Goal: Task Accomplishment & Management: Use online tool/utility

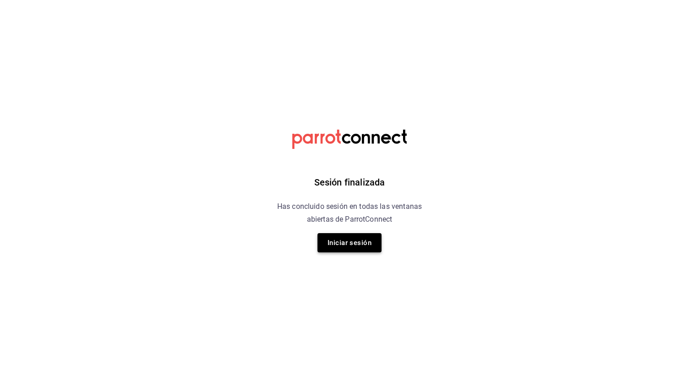
click at [328, 237] on button "Iniciar sesión" at bounding box center [350, 242] width 64 height 19
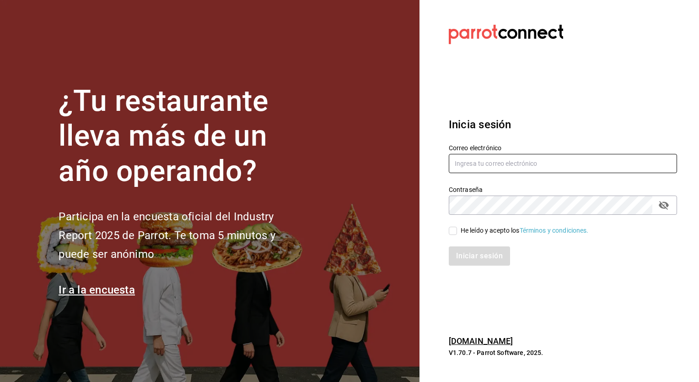
type input "cuerno.cdmx@grupocosteno.com"
click at [456, 230] on input "He leído y acepto los Términos y condiciones." at bounding box center [453, 231] width 8 height 8
checkbox input "true"
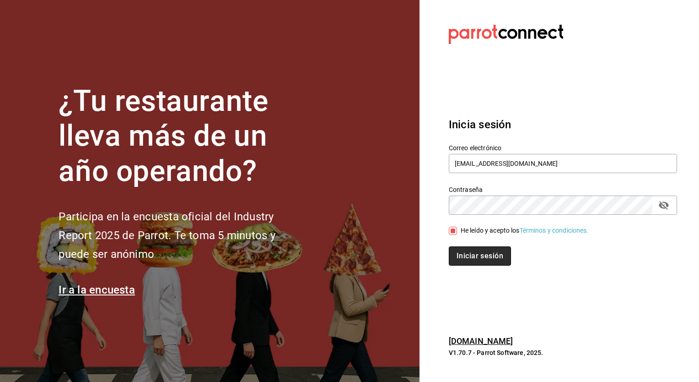
click at [476, 256] on button "Iniciar sesión" at bounding box center [480, 255] width 62 height 19
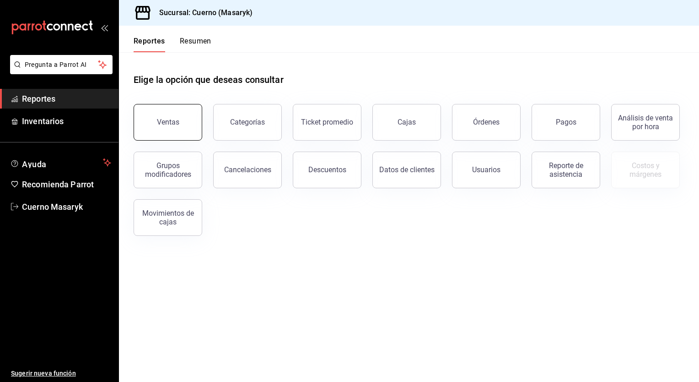
click at [185, 119] on button "Ventas" at bounding box center [168, 122] width 69 height 37
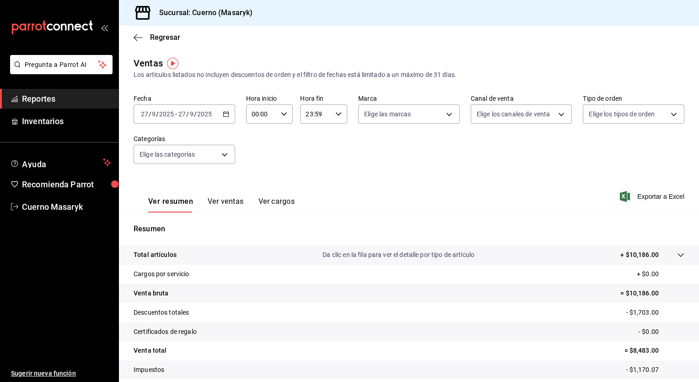
click at [227, 112] on icon "button" at bounding box center [226, 114] width 6 height 6
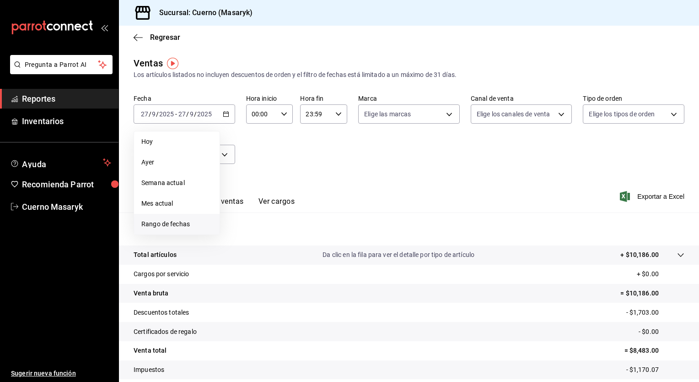
click at [185, 222] on span "Rango de fechas" at bounding box center [176, 224] width 71 height 10
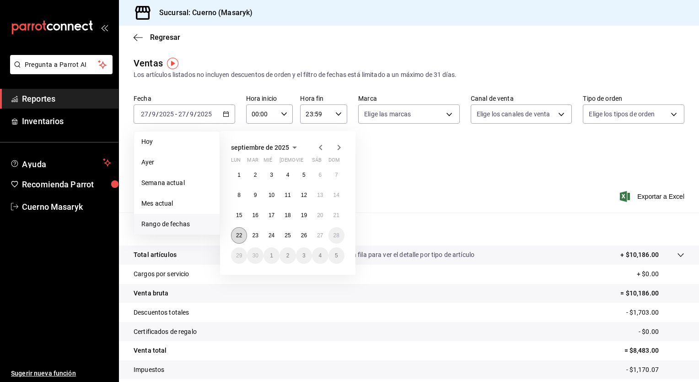
click at [242, 235] on abbr "22" at bounding box center [239, 235] width 6 height 6
click at [320, 235] on abbr "27" at bounding box center [320, 235] width 6 height 6
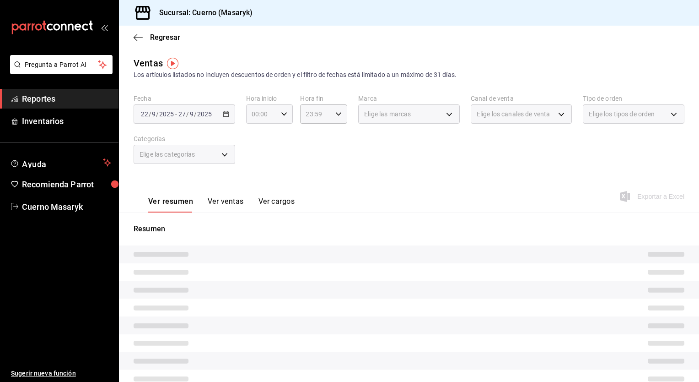
click at [283, 114] on \(Stroke\) "button" at bounding box center [283, 113] width 5 height 3
click at [254, 166] on span "05" at bounding box center [256, 166] width 9 height 7
type input "05:00"
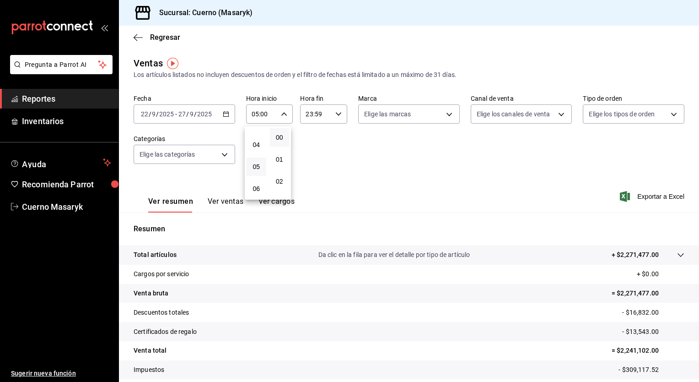
click at [328, 113] on div at bounding box center [349, 191] width 699 height 382
click at [328, 113] on input "23:59" at bounding box center [316, 114] width 32 height 18
click at [309, 160] on span "05" at bounding box center [310, 160] width 9 height 7
click at [336, 137] on span "00" at bounding box center [333, 137] width 9 height 7
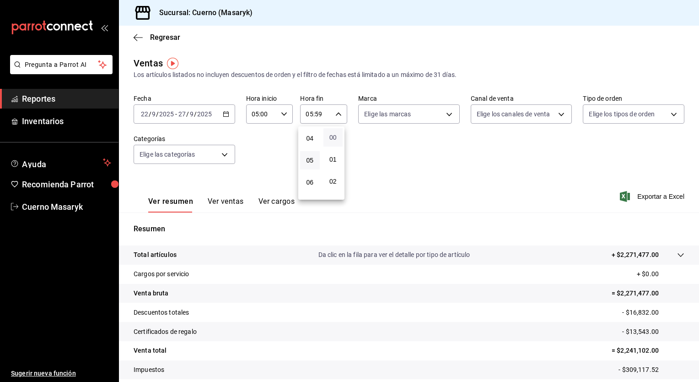
type input "05:00"
click at [406, 114] on div at bounding box center [349, 191] width 699 height 382
click at [405, 120] on body "Pregunta a Parrot AI Reportes Inventarios Ayuda Recomienda Parrot Cuerno Masary…" at bounding box center [349, 191] width 699 height 382
click at [399, 145] on span "Ver todas" at bounding box center [395, 150] width 28 height 10
type input "4ea0d660-02b3-4785-bb88-48b5ef6e196c"
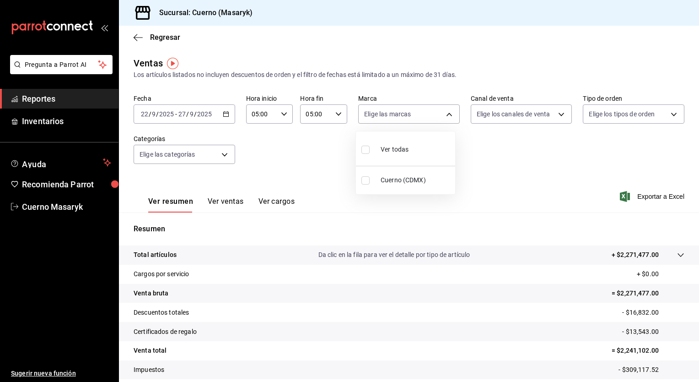
checkbox input "true"
click at [517, 120] on div at bounding box center [349, 191] width 699 height 382
click at [517, 120] on body "Pregunta a Parrot AI Reportes Inventarios Ayuda Recomienda Parrot Cuerno Masary…" at bounding box center [349, 191] width 699 height 382
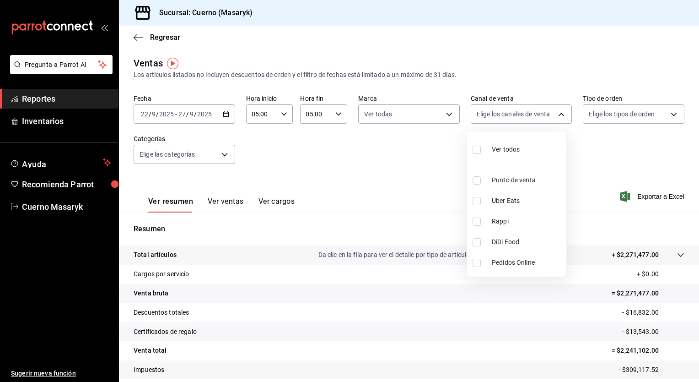
click at [514, 147] on span "Ver todos" at bounding box center [506, 150] width 28 height 10
type input "PARROT,UBER_EATS,RAPPI,DIDI_FOOD,ONLINE"
checkbox input "true"
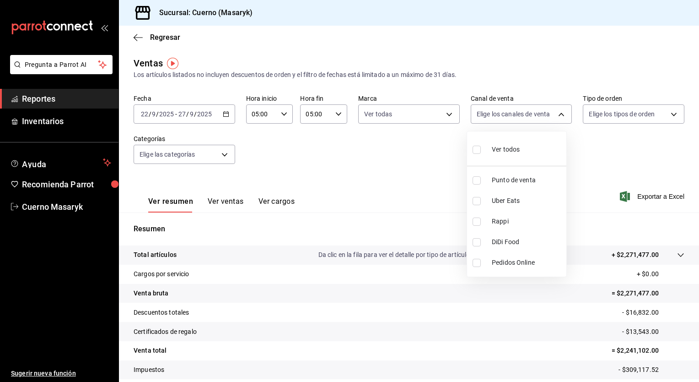
checkbox input "true"
click at [613, 112] on div at bounding box center [349, 191] width 699 height 382
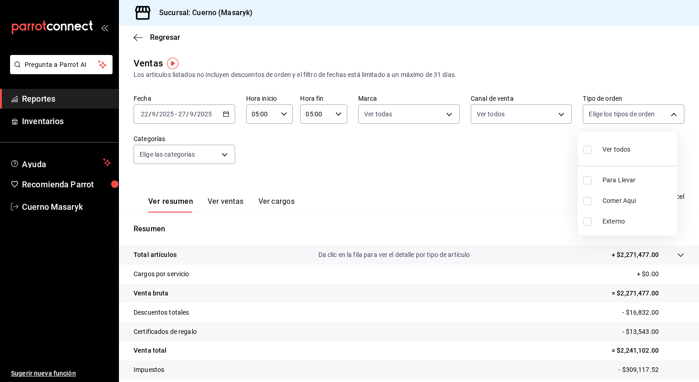
click at [613, 112] on body "Pregunta a Parrot AI Reportes Inventarios Ayuda Recomienda Parrot Cuerno Masary…" at bounding box center [349, 191] width 699 height 382
click at [598, 144] on div "Ver todos" at bounding box center [607, 149] width 47 height 20
type input "d8208262-291b-4595-bbfa-ed1e8660efdb,73ecdc8a-b505-4242-b24a-d5f1595b9b0a,EXTER…"
checkbox input "true"
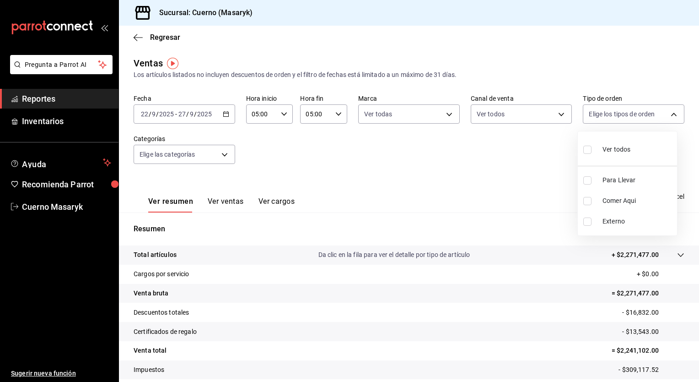
checkbox input "true"
click at [225, 156] on div at bounding box center [349, 191] width 699 height 382
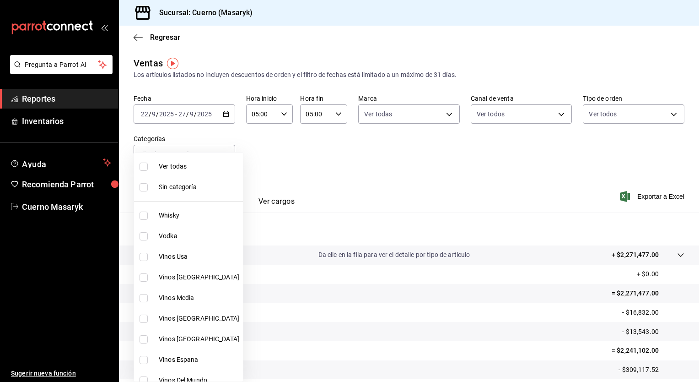
click at [225, 156] on body "Pregunta a Parrot AI Reportes Inventarios Ayuda Recomienda Parrot Cuerno Masary…" at bounding box center [349, 191] width 699 height 382
click at [207, 168] on span "Ver todas" at bounding box center [199, 167] width 81 height 10
type input "c67b51a2-384c-483e-a5be-40afd3eac247,ec1a4520-4a99-4810-921e-4abf40ebc8c6,cd2d5…"
checkbox input "true"
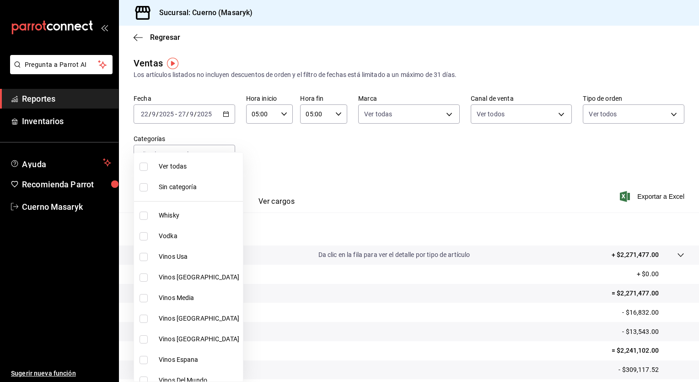
checkbox input "true"
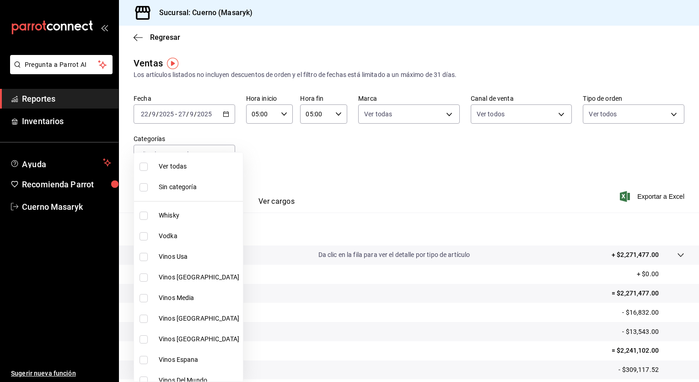
checkbox input "true"
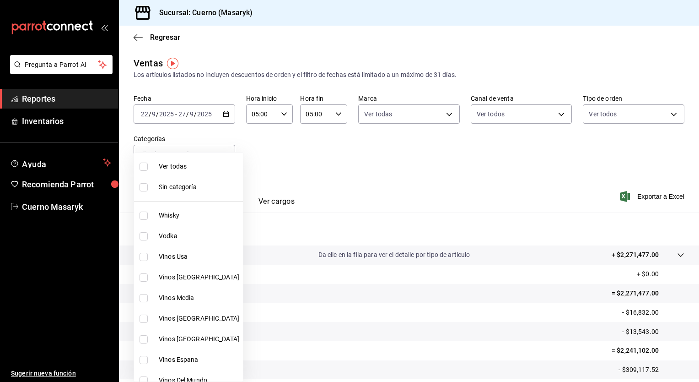
checkbox input "true"
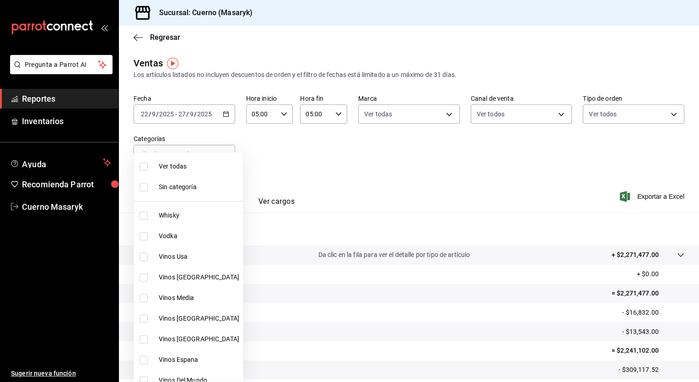
checkbox input "true"
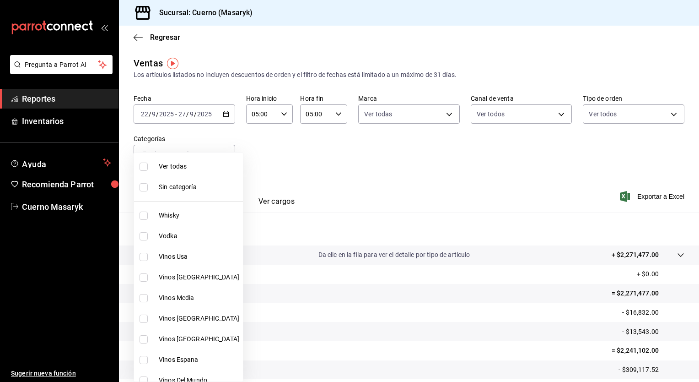
checkbox input "true"
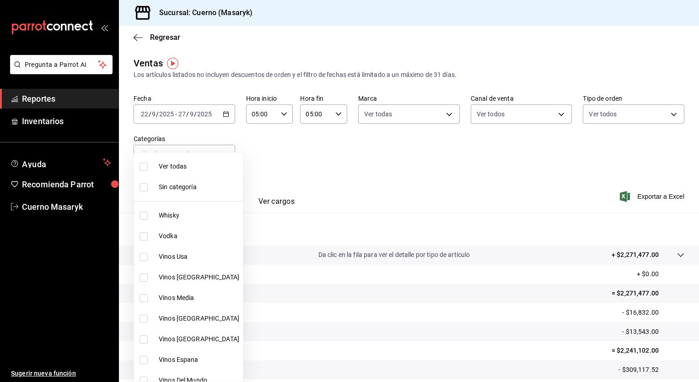
checkbox input "true"
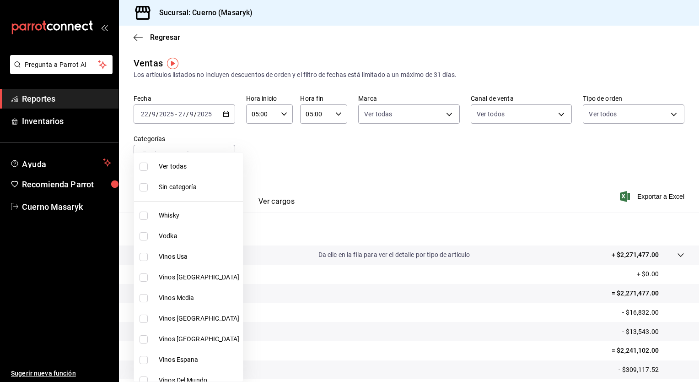
checkbox input "true"
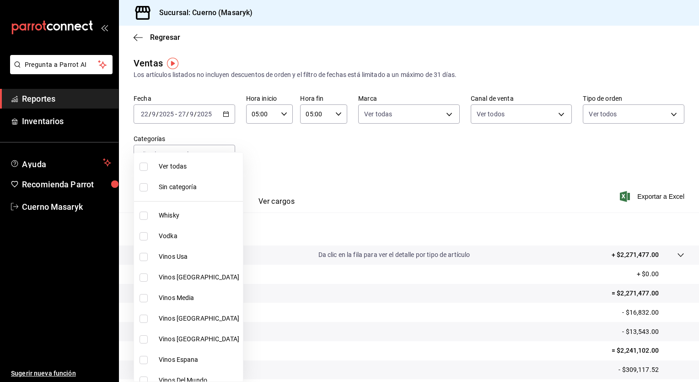
checkbox input "true"
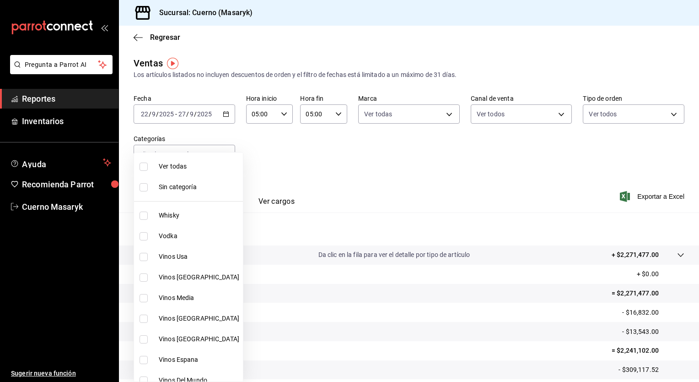
checkbox input "true"
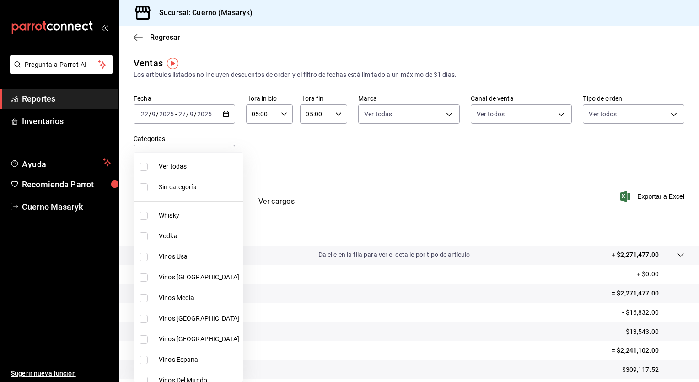
checkbox input "true"
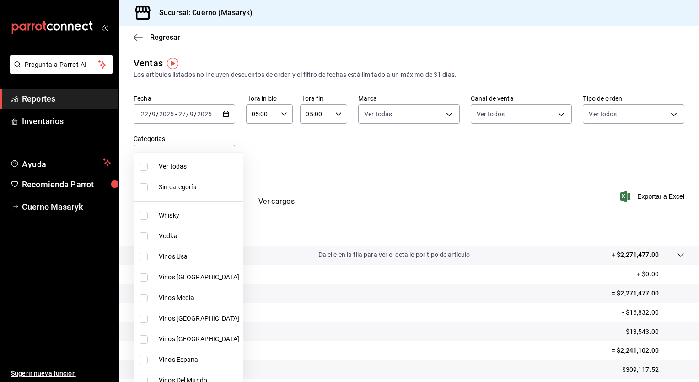
checkbox input "true"
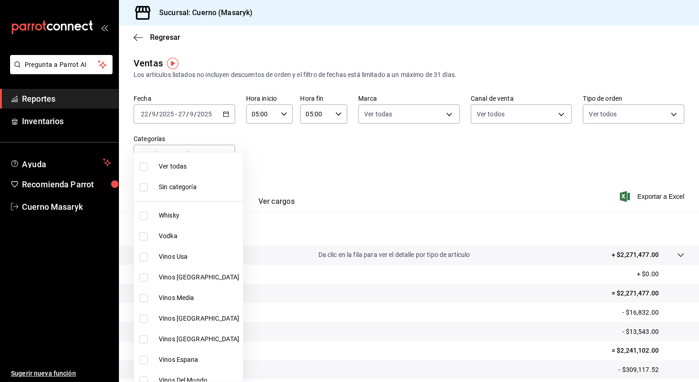
checkbox input "true"
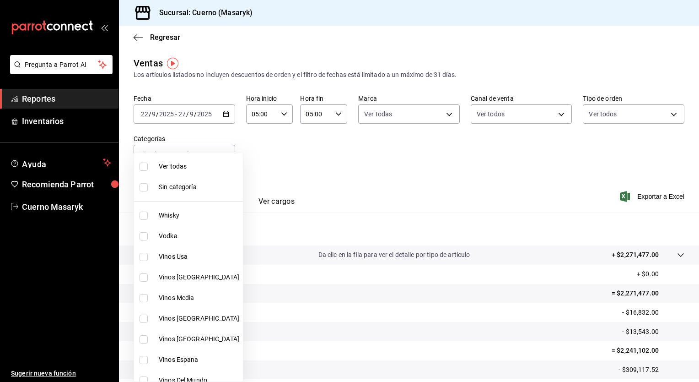
checkbox input "true"
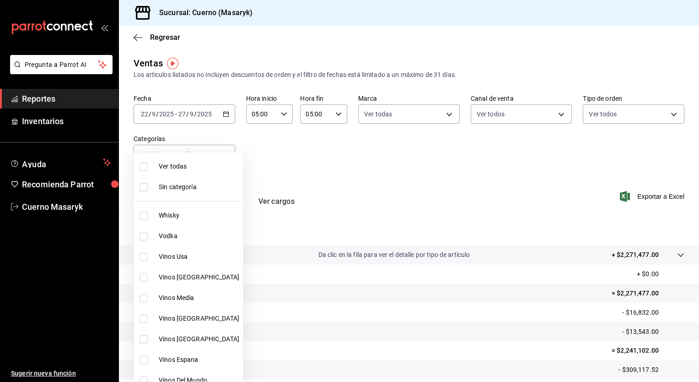
checkbox input "true"
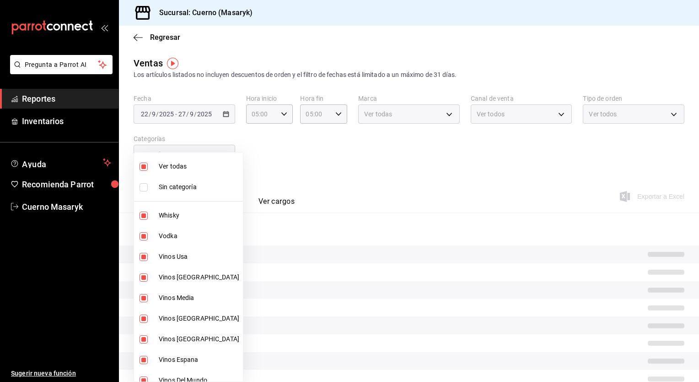
click at [489, 157] on div at bounding box center [349, 191] width 699 height 382
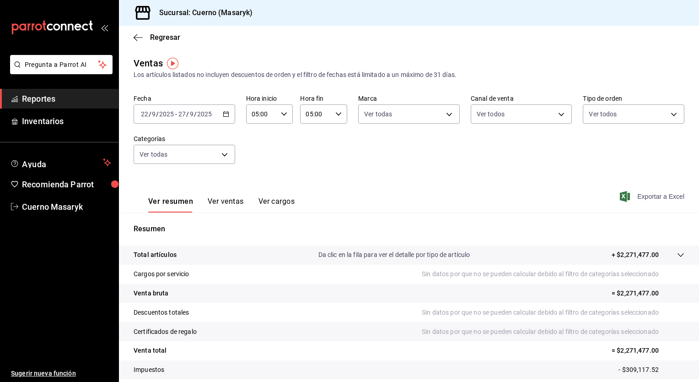
click at [660, 195] on span "Exportar a Excel" at bounding box center [653, 196] width 63 height 11
